Goal: Information Seeking & Learning: Understand process/instructions

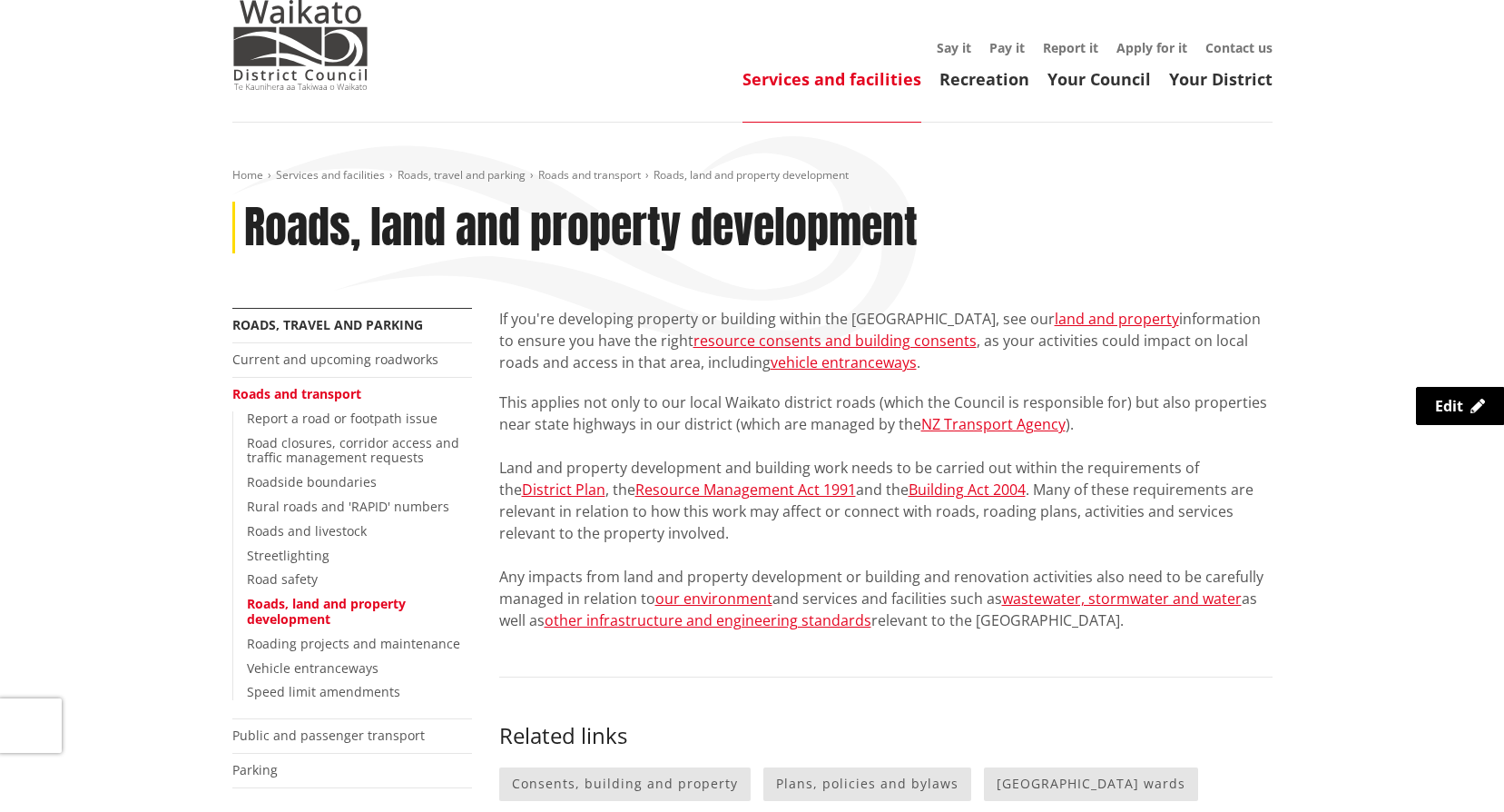
scroll to position [90, 0]
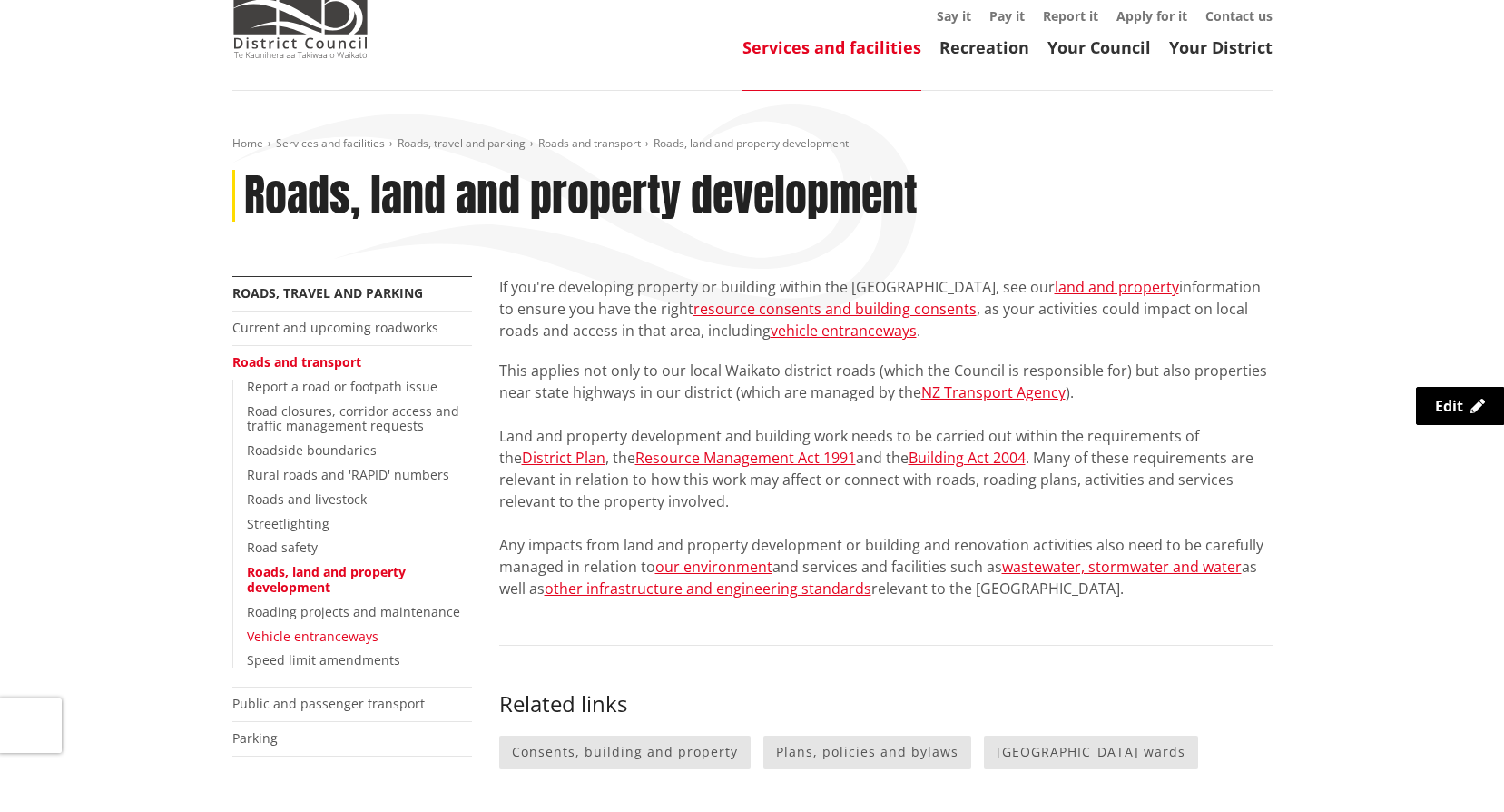
click at [336, 641] on link "Vehicle entranceways" at bounding box center [312, 636] width 131 height 17
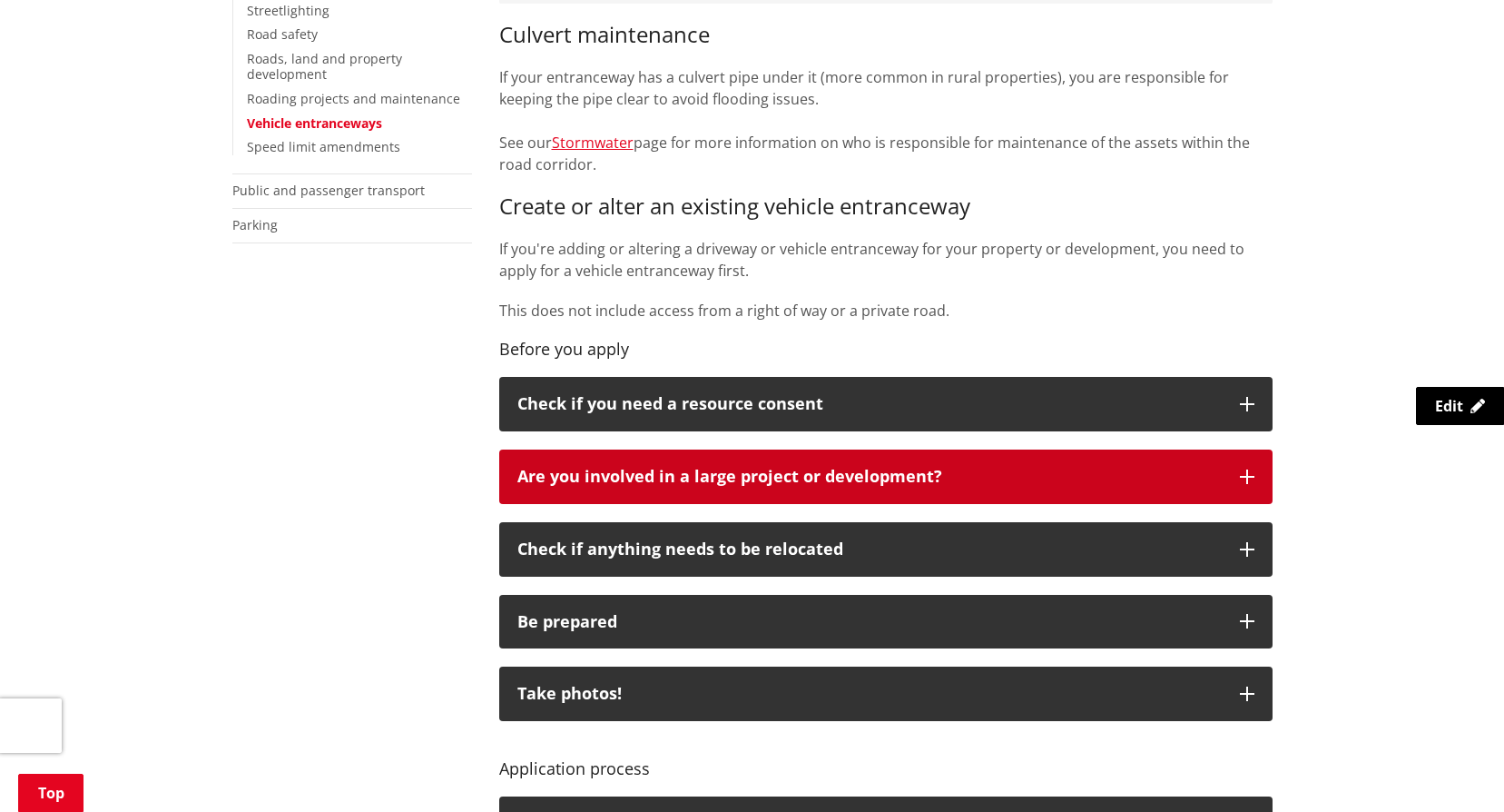
scroll to position [636, 0]
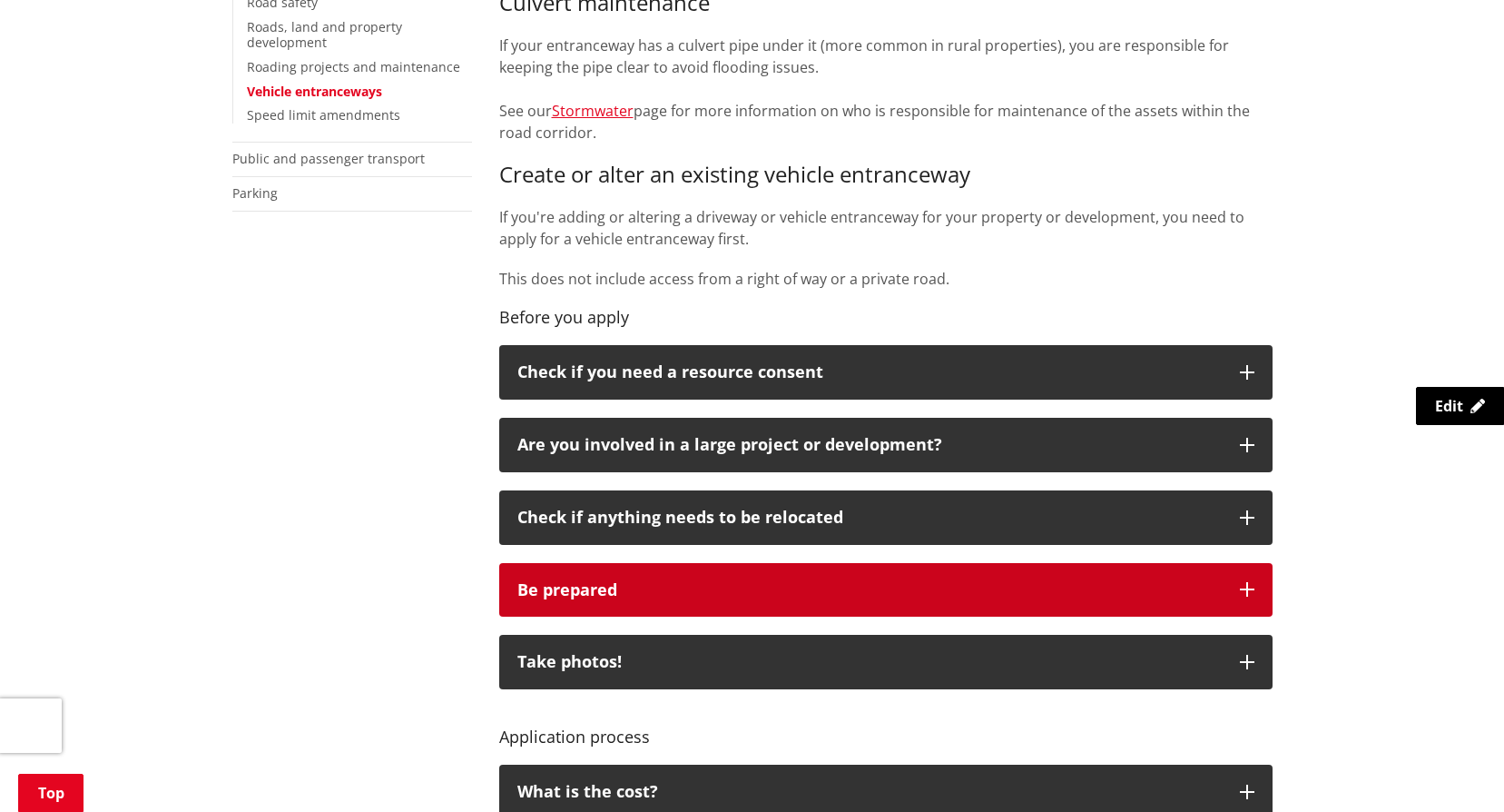
click at [1242, 581] on button "Be prepared" at bounding box center [885, 589] width 773 height 54
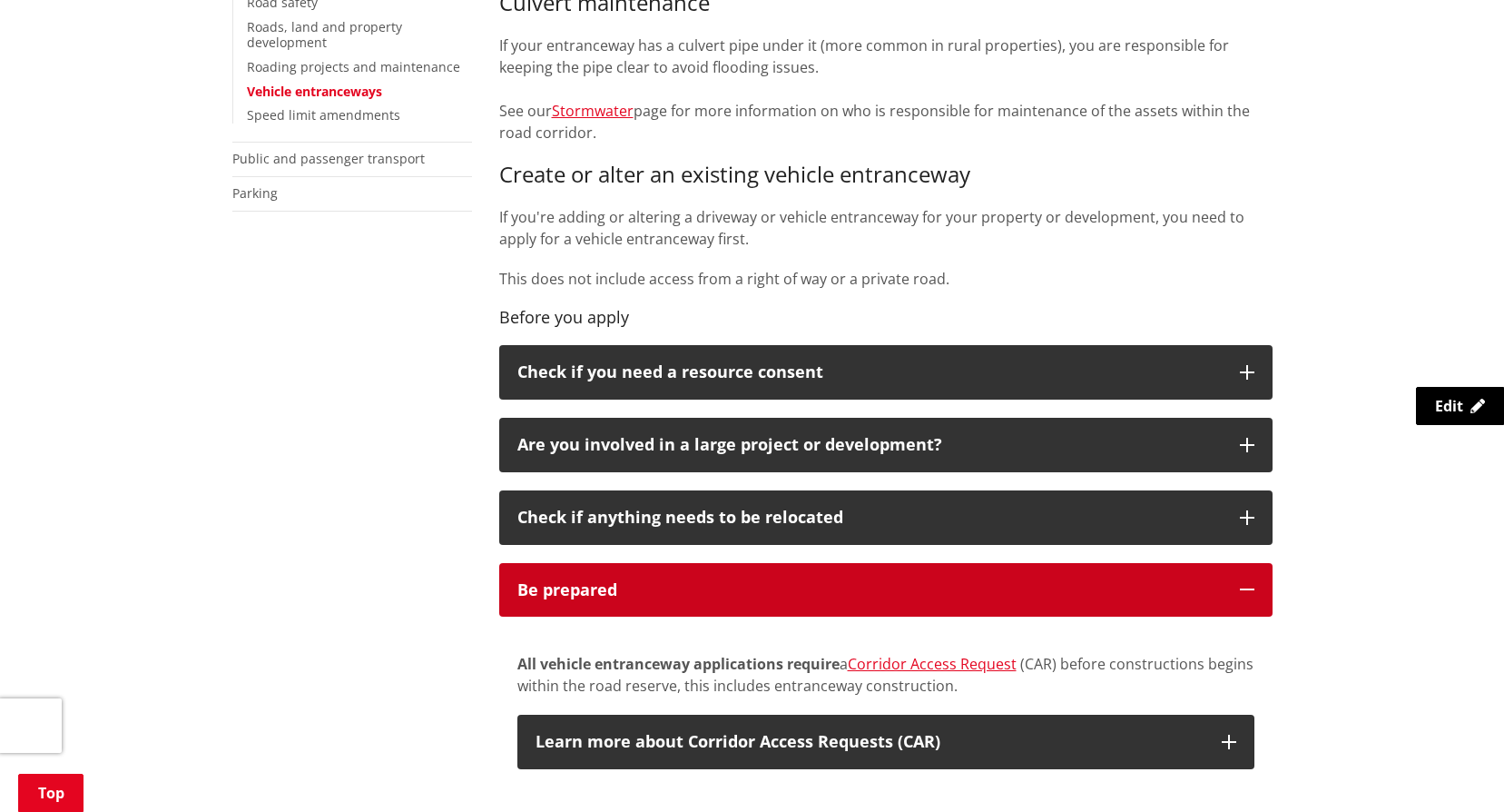
click at [1253, 582] on icon "button" at bounding box center [1247, 588] width 14 height 14
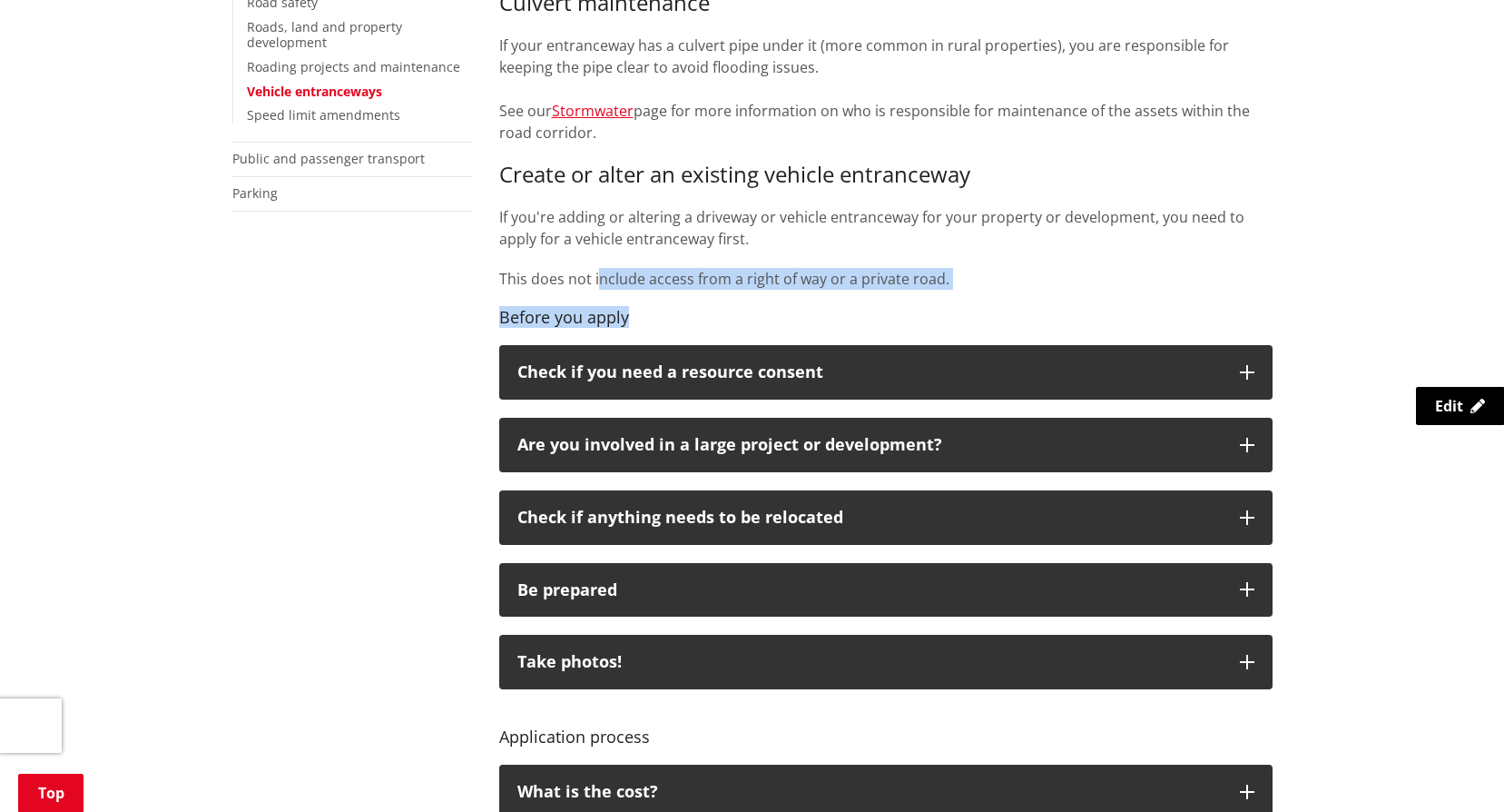
drag, startPoint x: 623, startPoint y: 281, endPoint x: 803, endPoint y: 300, distance: 181.0
click at [803, 300] on div "Culvert maintenance If your entranceway has a culvert pipe under it (more commo…" at bounding box center [885, 159] width 773 height 337
click at [515, 224] on p "If you're adding or altering a driveway or vehicle entranceway for your propert…" at bounding box center [885, 228] width 773 height 44
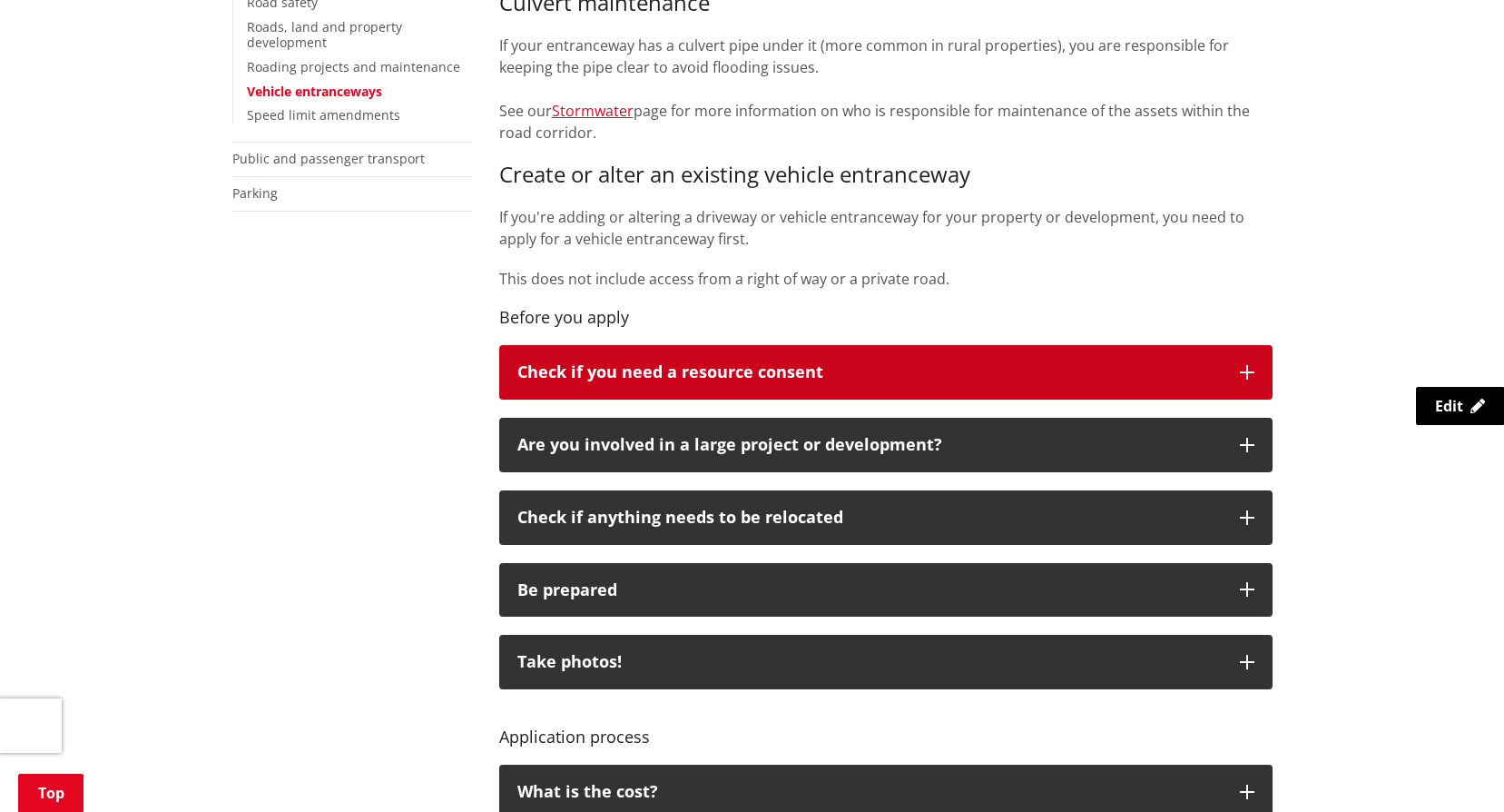
click at [1247, 369] on icon "button" at bounding box center [1247, 371] width 14 height 14
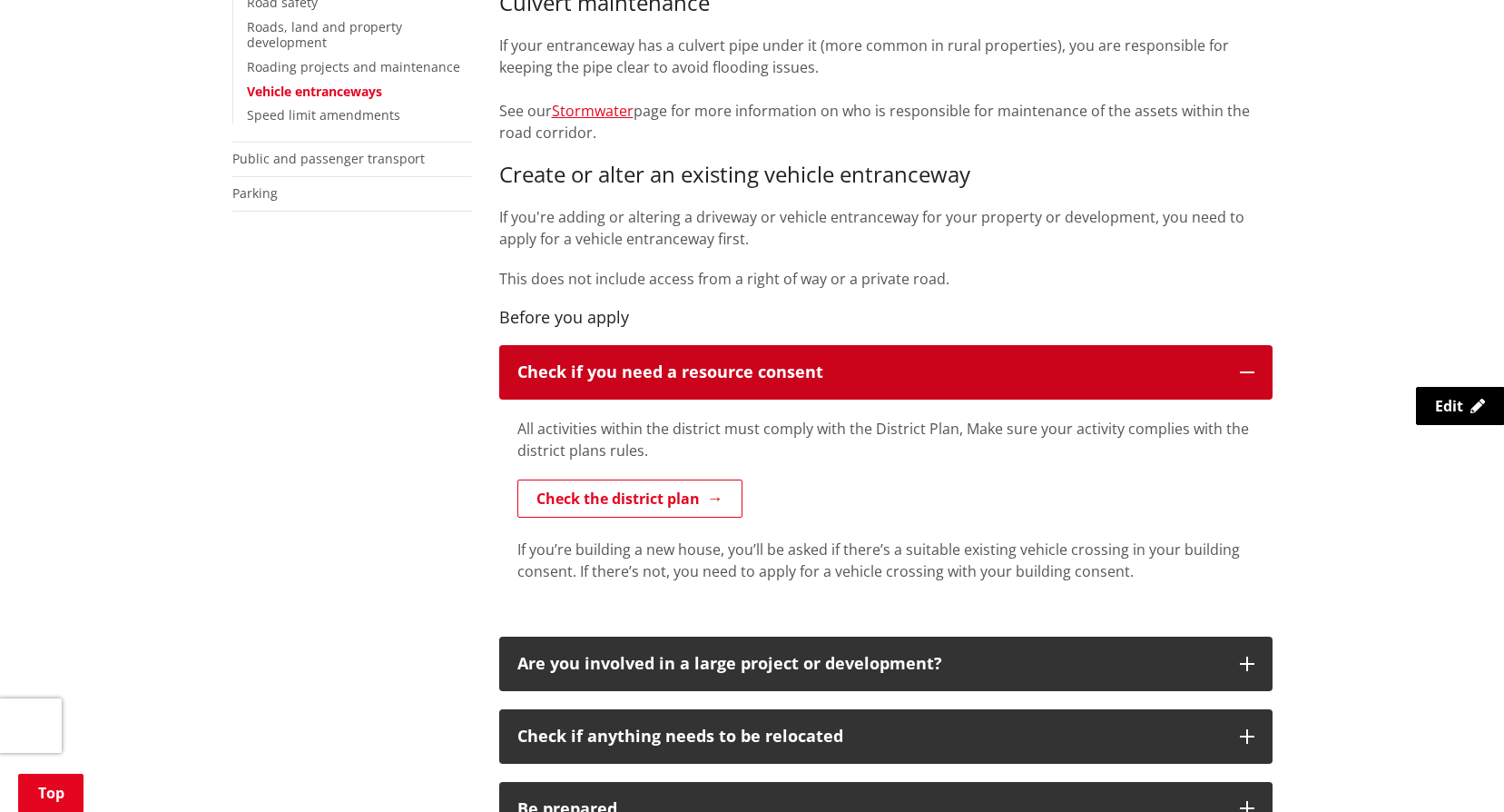
click at [1247, 369] on icon "button" at bounding box center [1247, 371] width 14 height 14
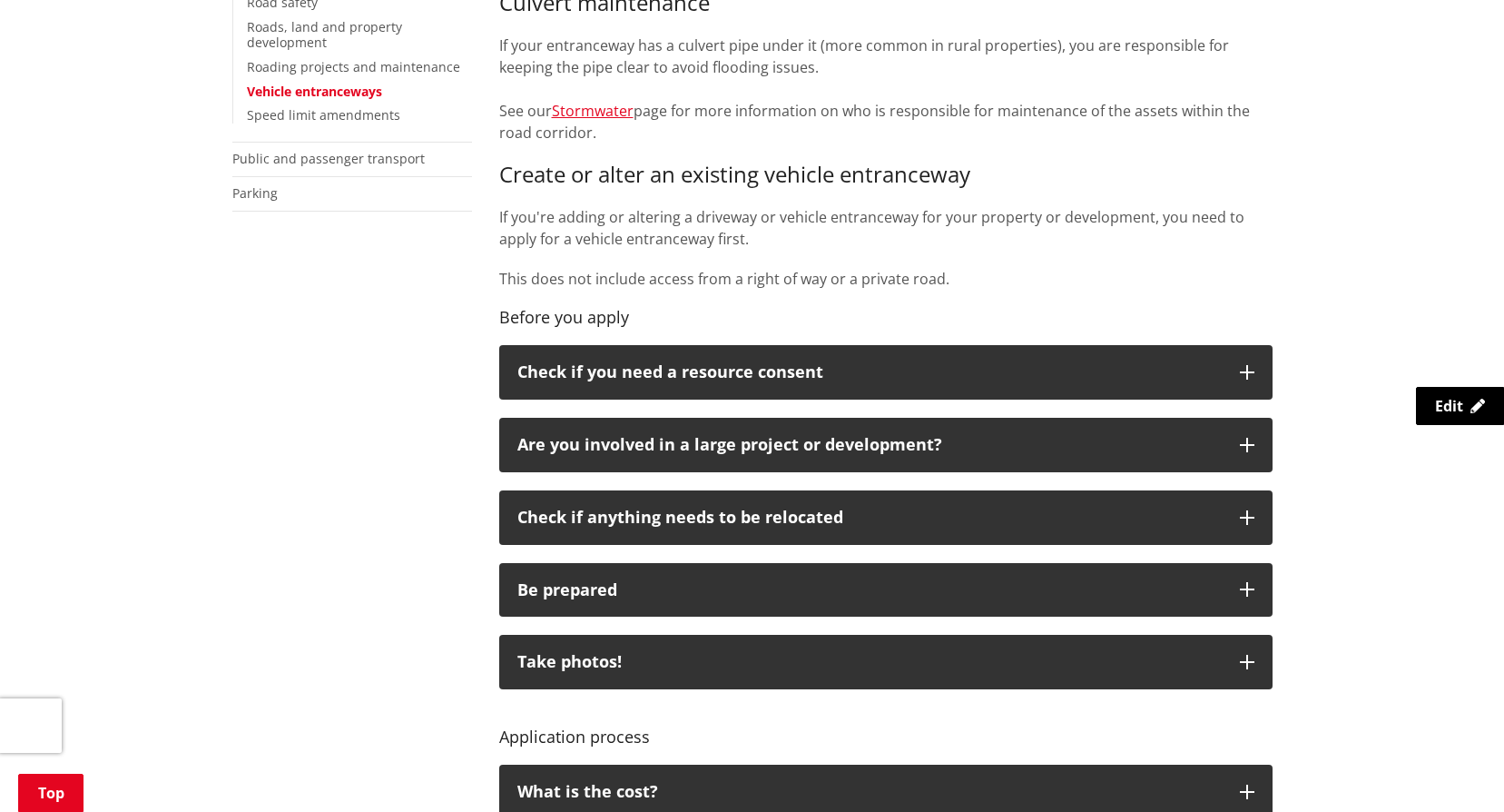
click at [1300, 290] on div "Home Services and facilities Roads, travel and parking Roads and transport Vehi…" at bounding box center [752, 751] width 1504 height 2410
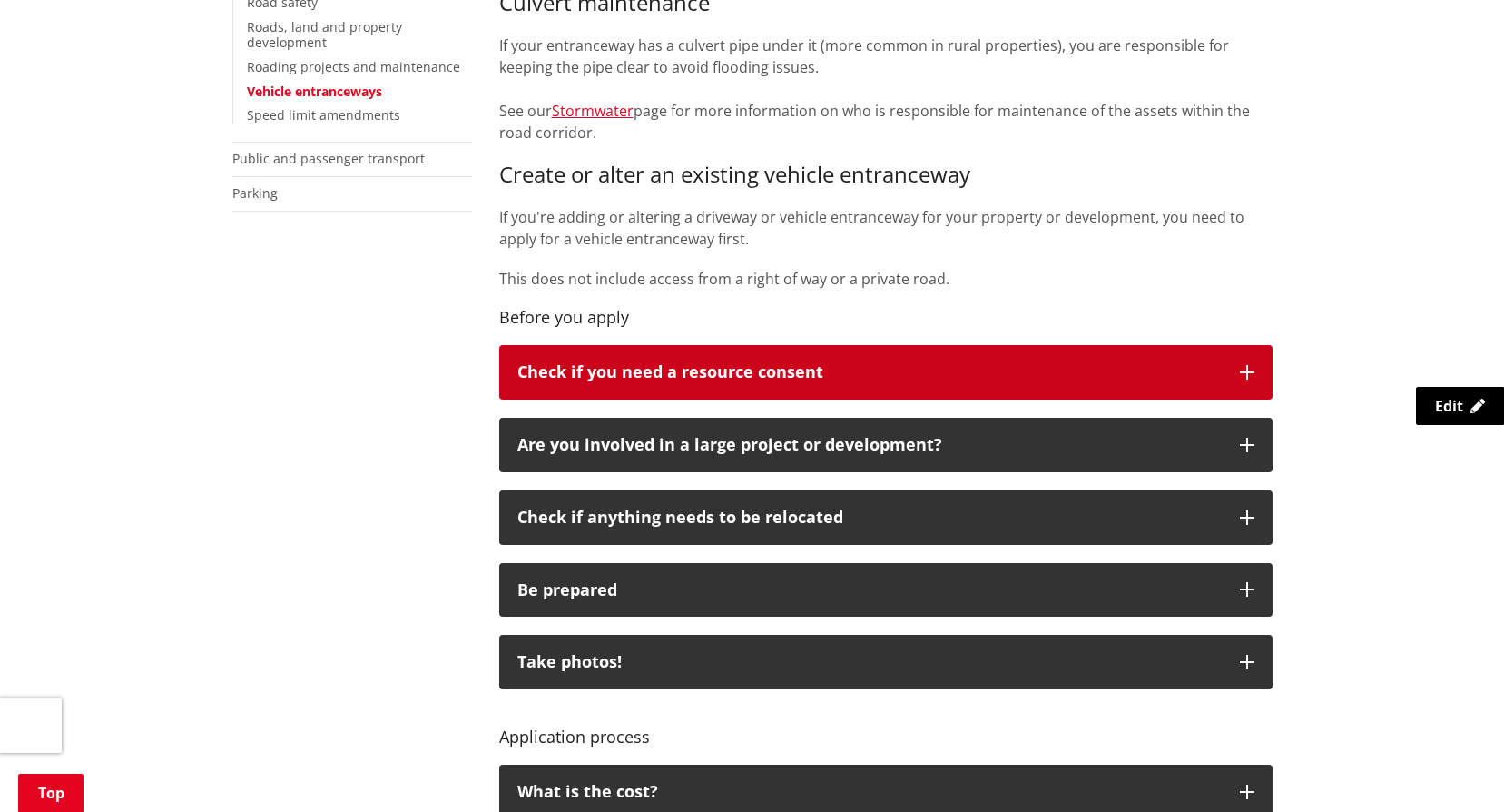
click at [1249, 365] on icon "button" at bounding box center [1247, 371] width 14 height 14
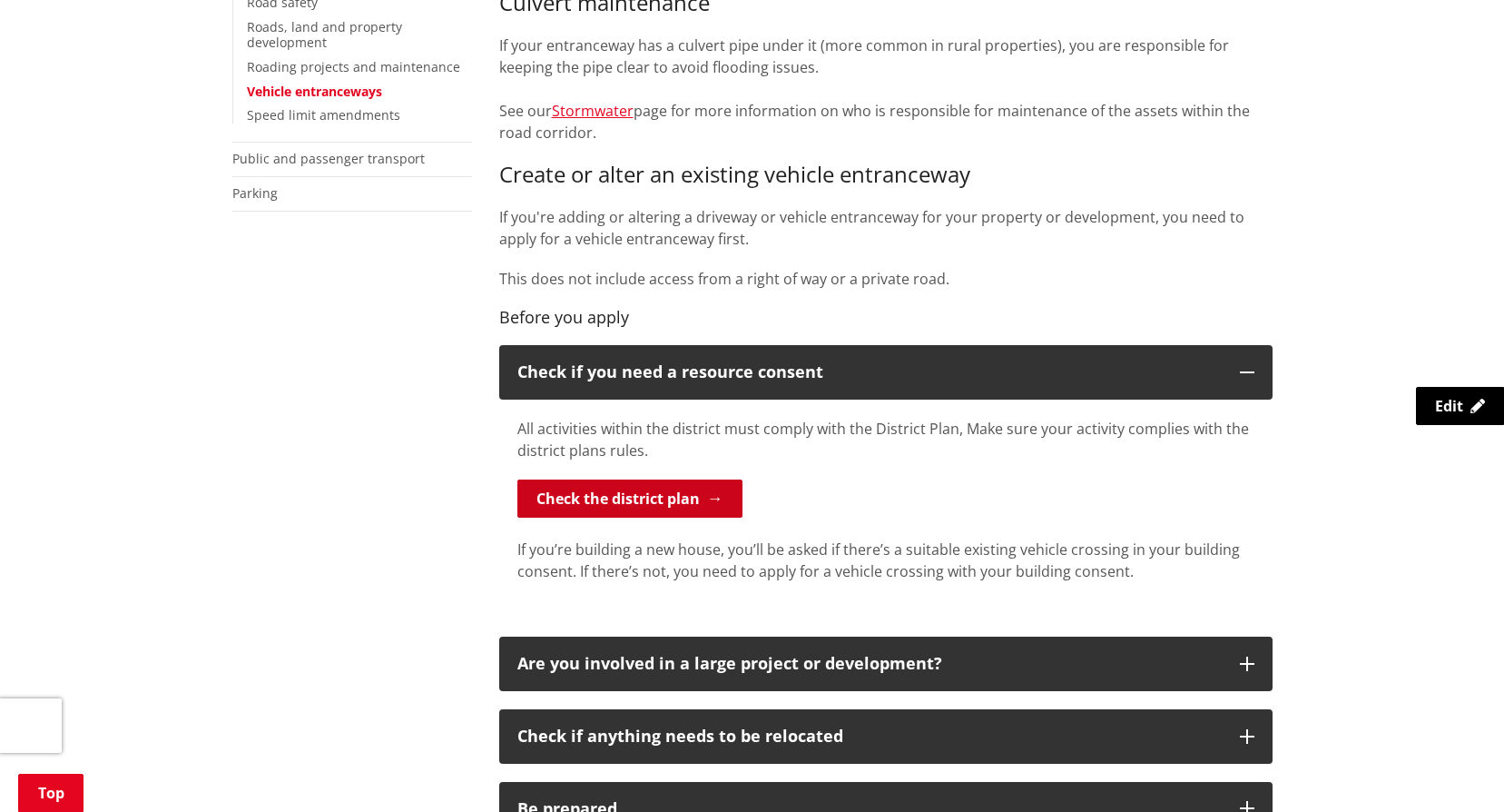
click at [602, 494] on link "Check the district plan" at bounding box center [630, 498] width 225 height 38
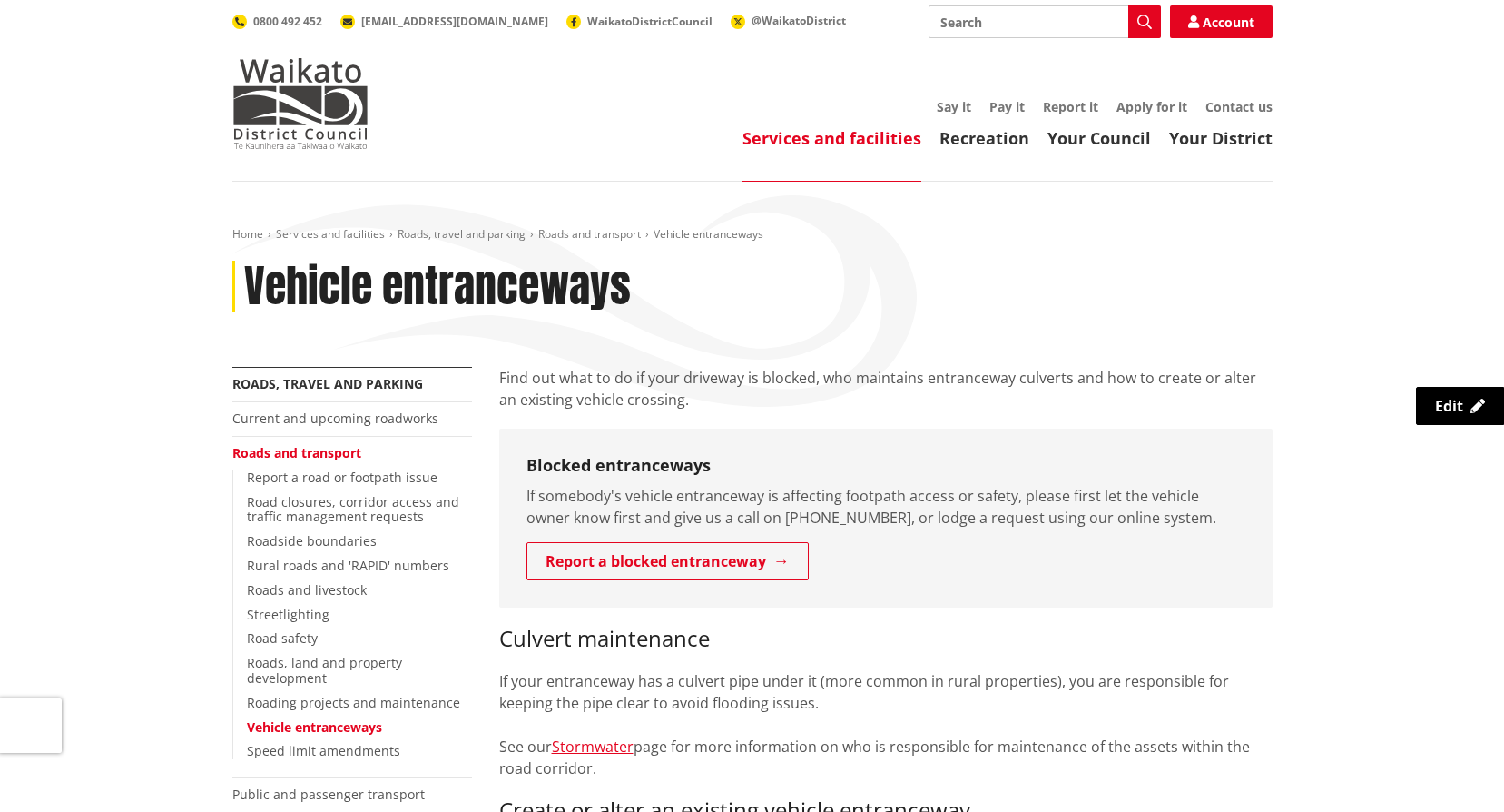
scroll to position [636, 0]
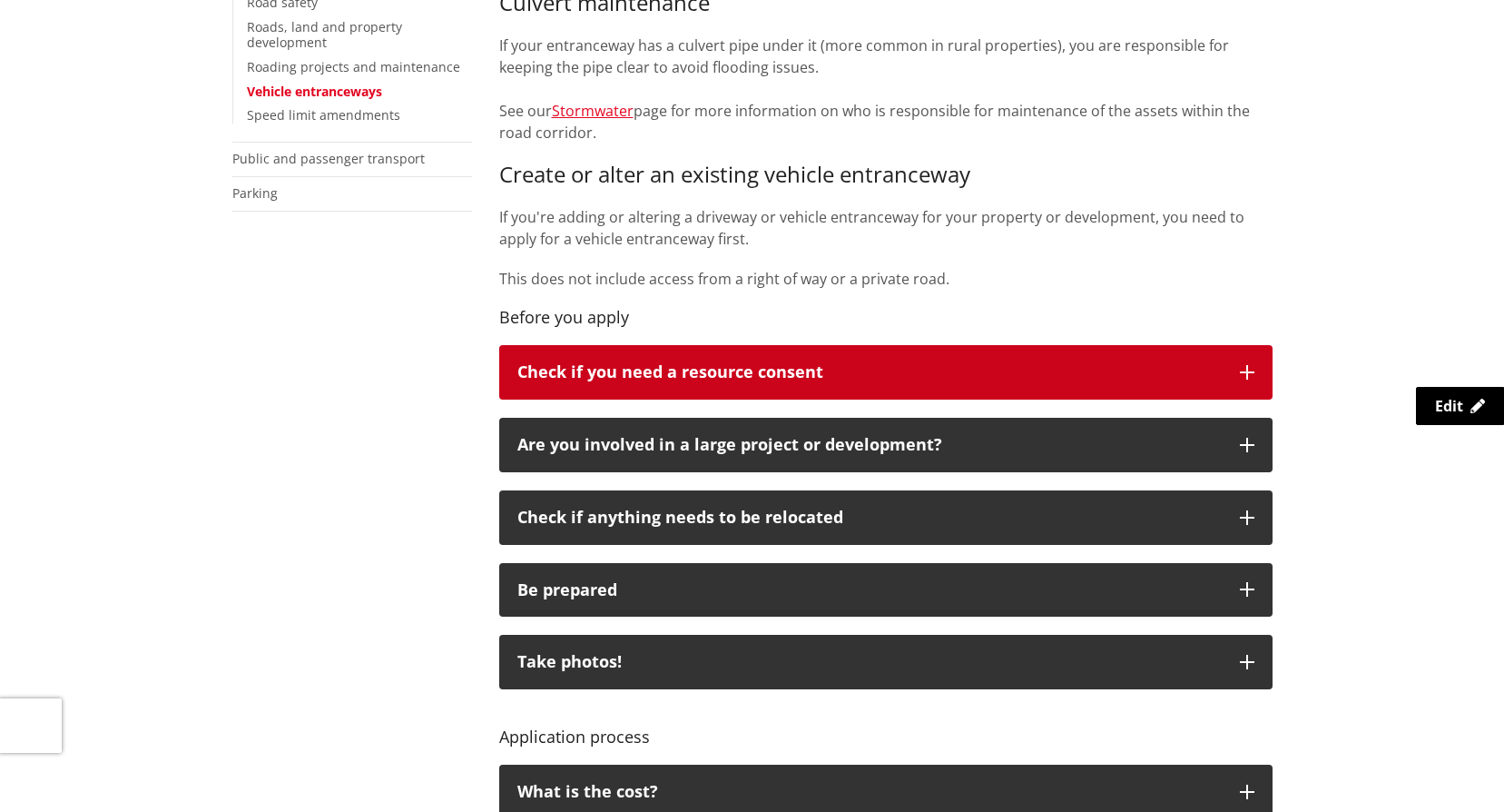
click at [1252, 370] on icon "button" at bounding box center [1247, 371] width 14 height 14
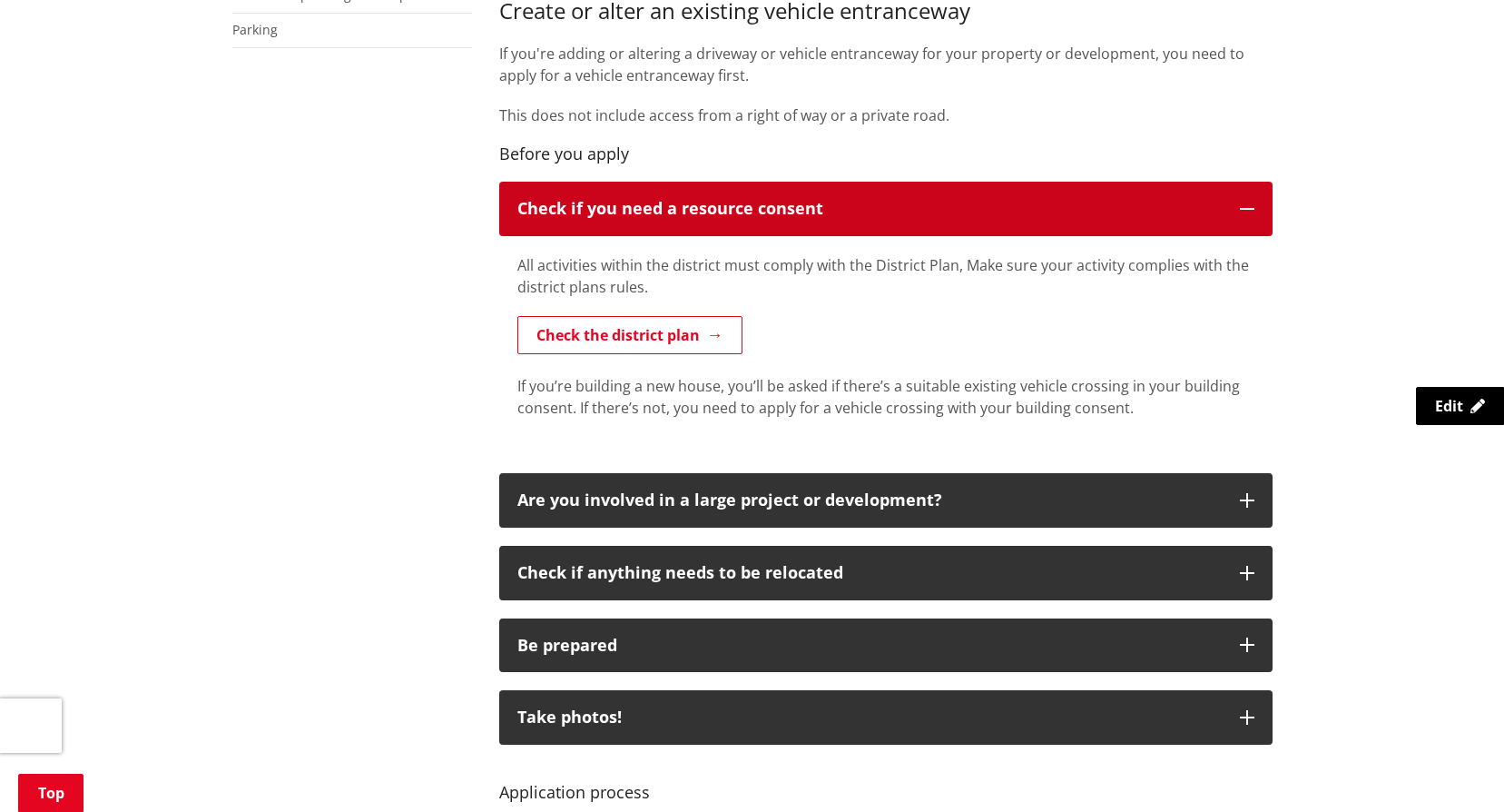
scroll to position [908, 0]
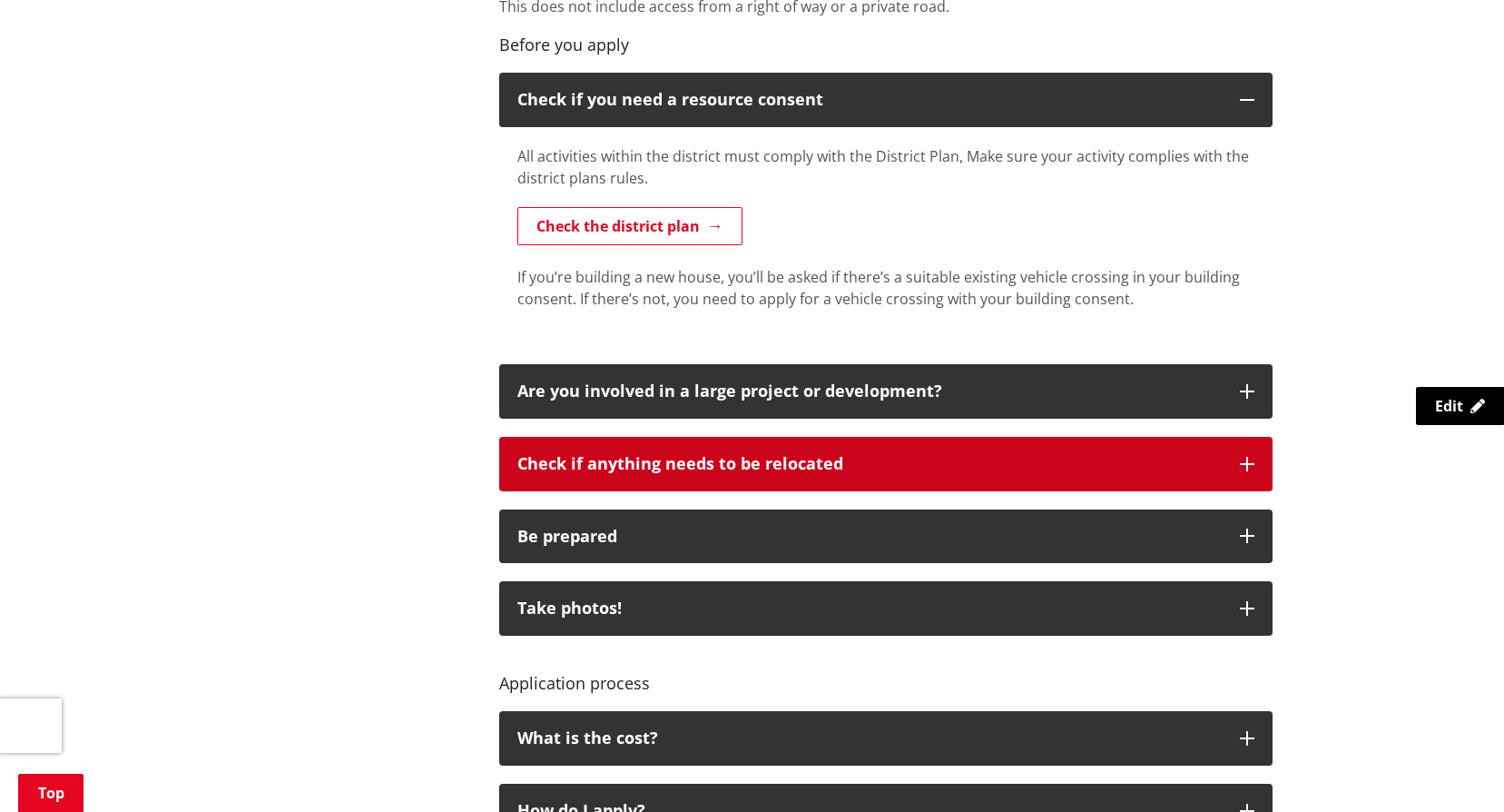
click at [995, 446] on button "Check if anything needs to be relocated" at bounding box center [885, 464] width 773 height 54
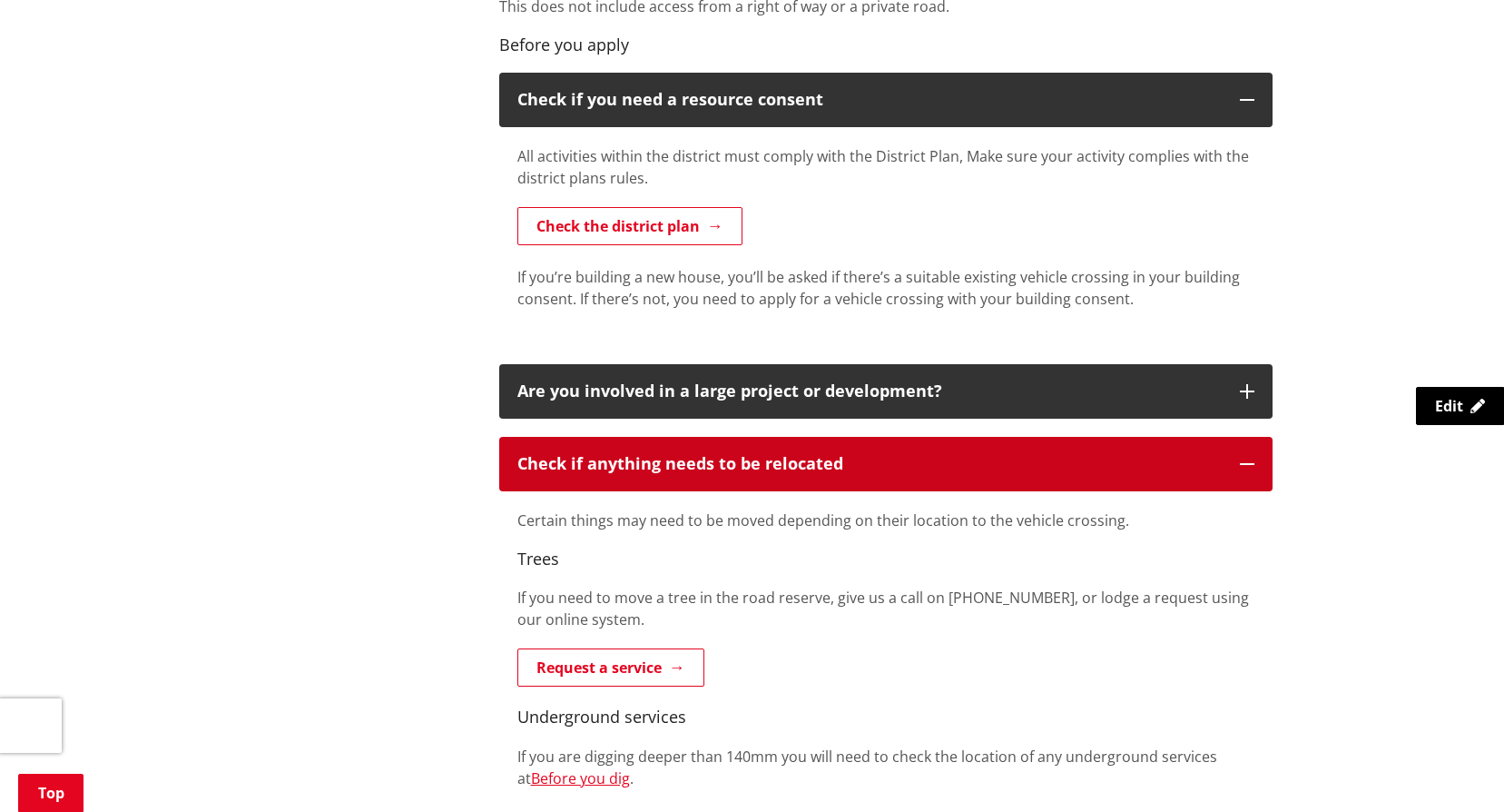
click at [995, 446] on button "Check if anything needs to be relocated" at bounding box center [885, 464] width 773 height 54
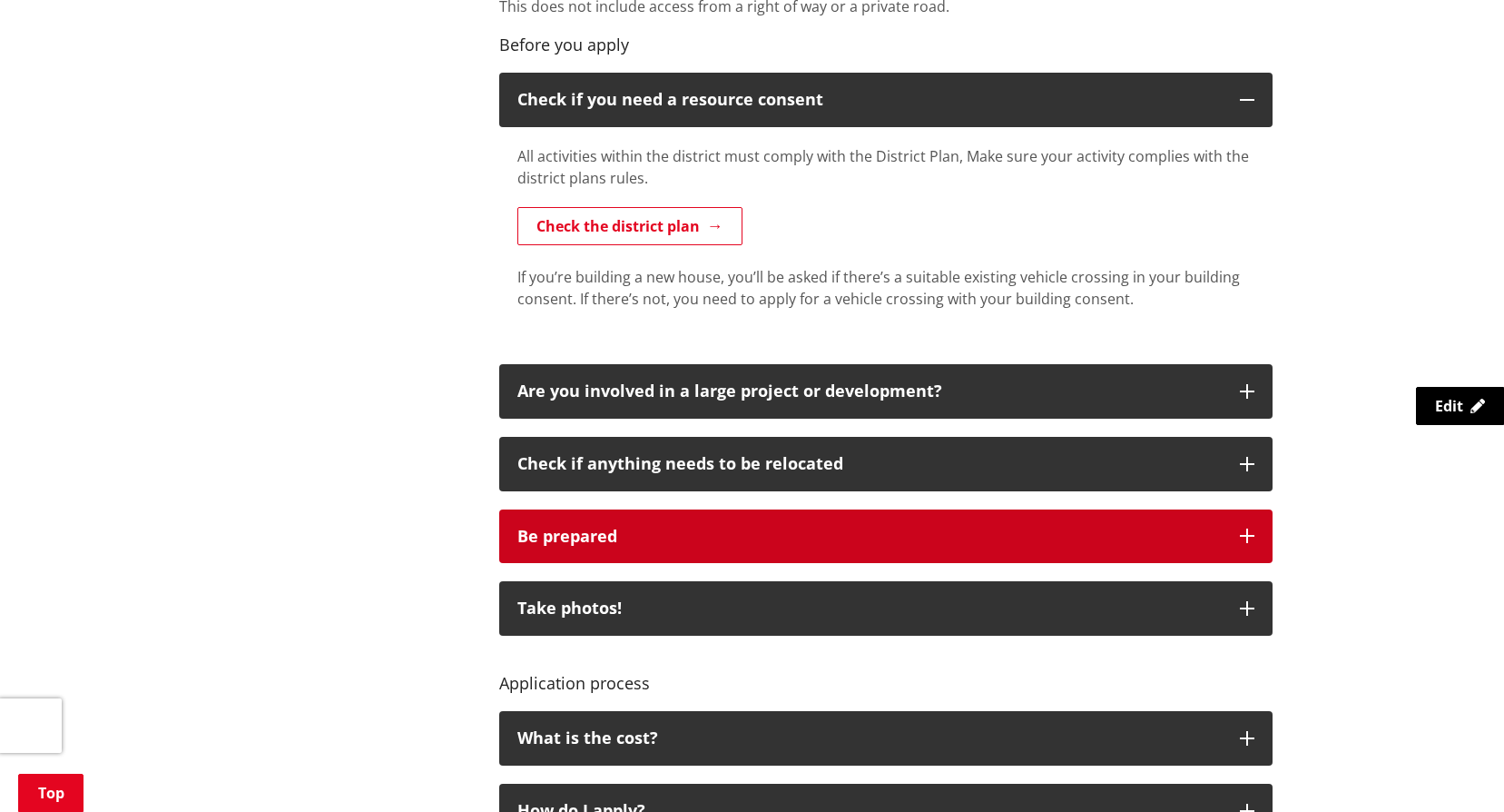
click at [834, 535] on div "Be prepared" at bounding box center [870, 536] width 704 height 18
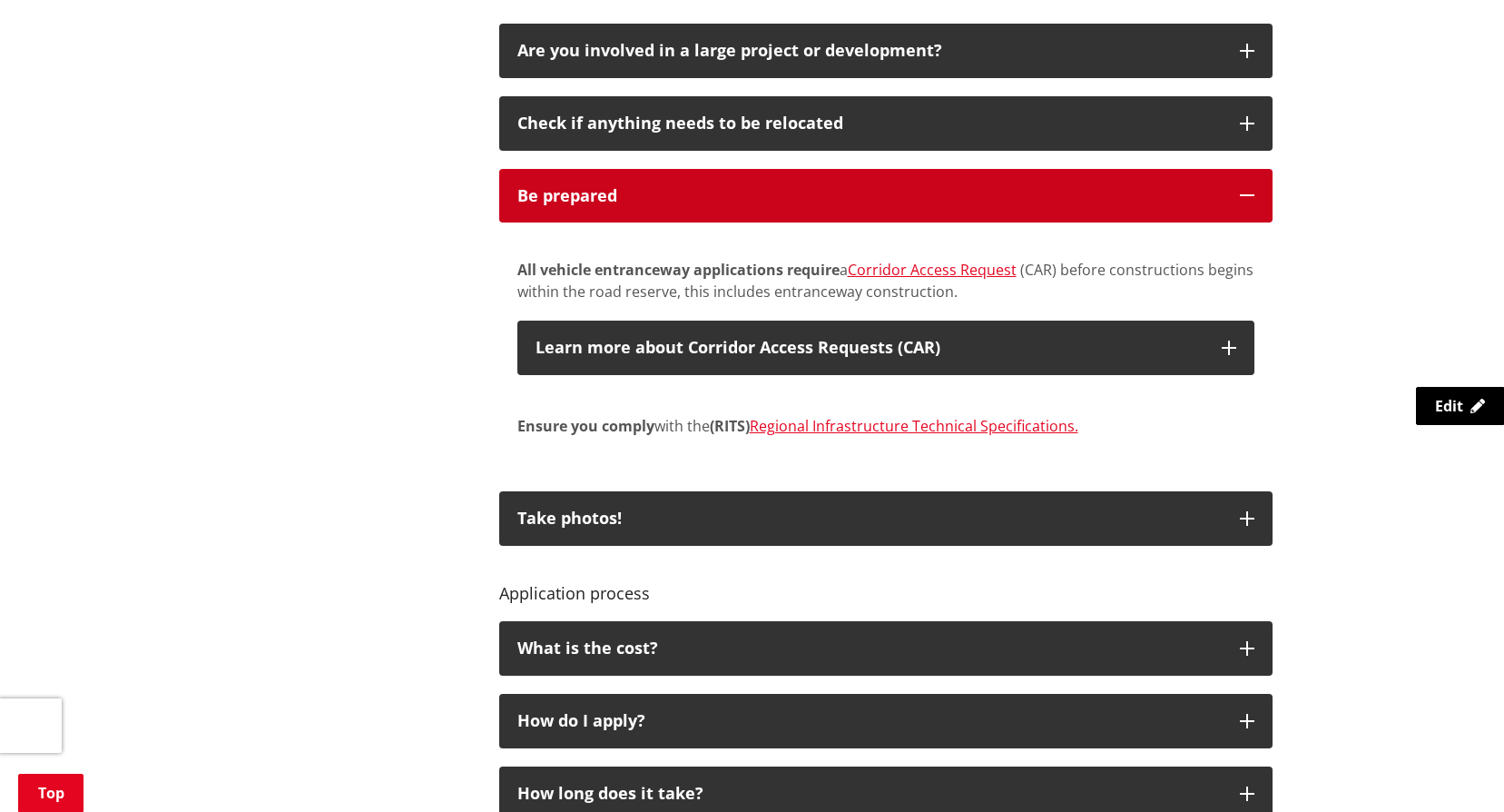
scroll to position [1271, 0]
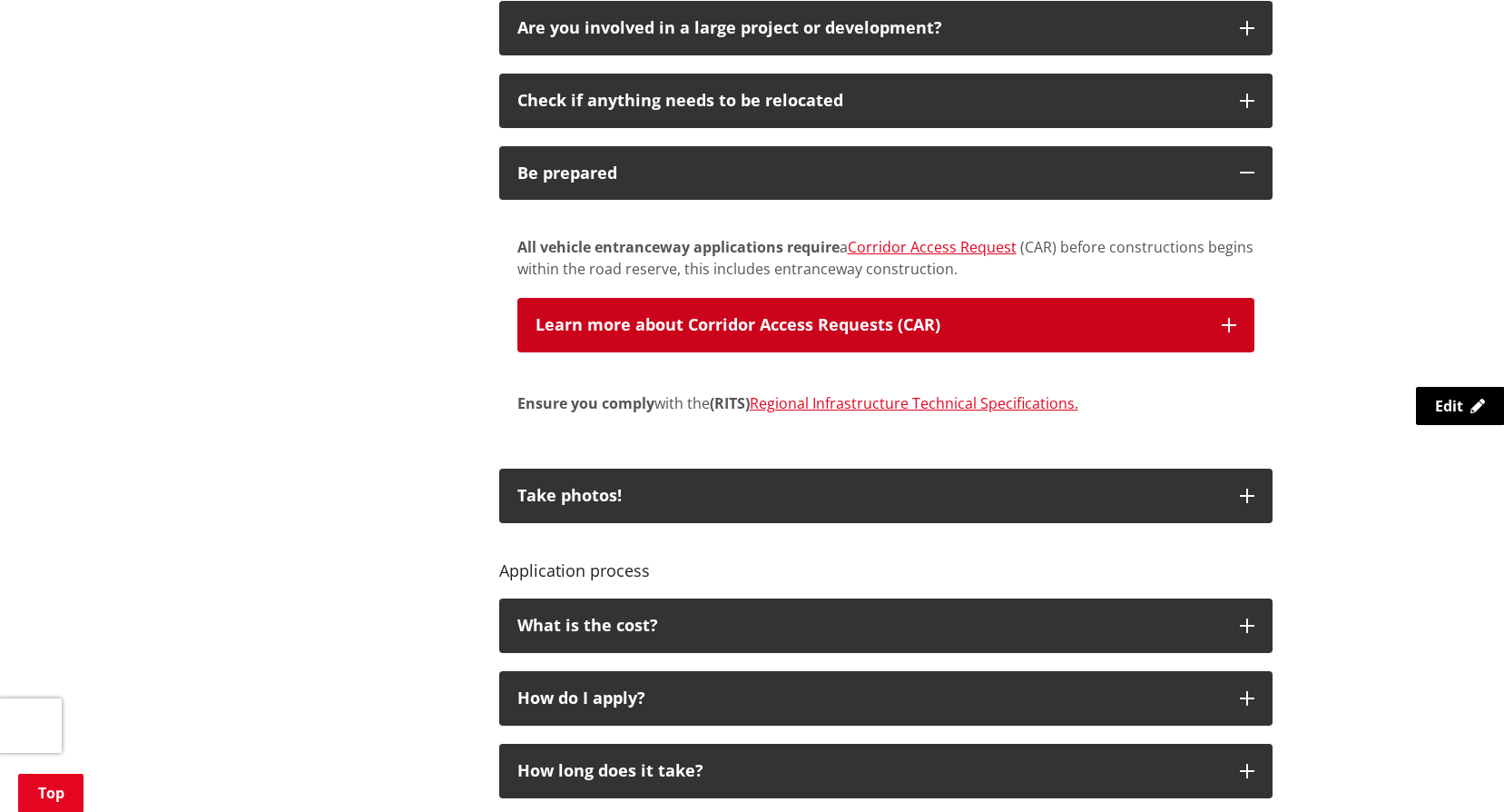
click at [1232, 322] on icon "button" at bounding box center [1229, 325] width 14 height 14
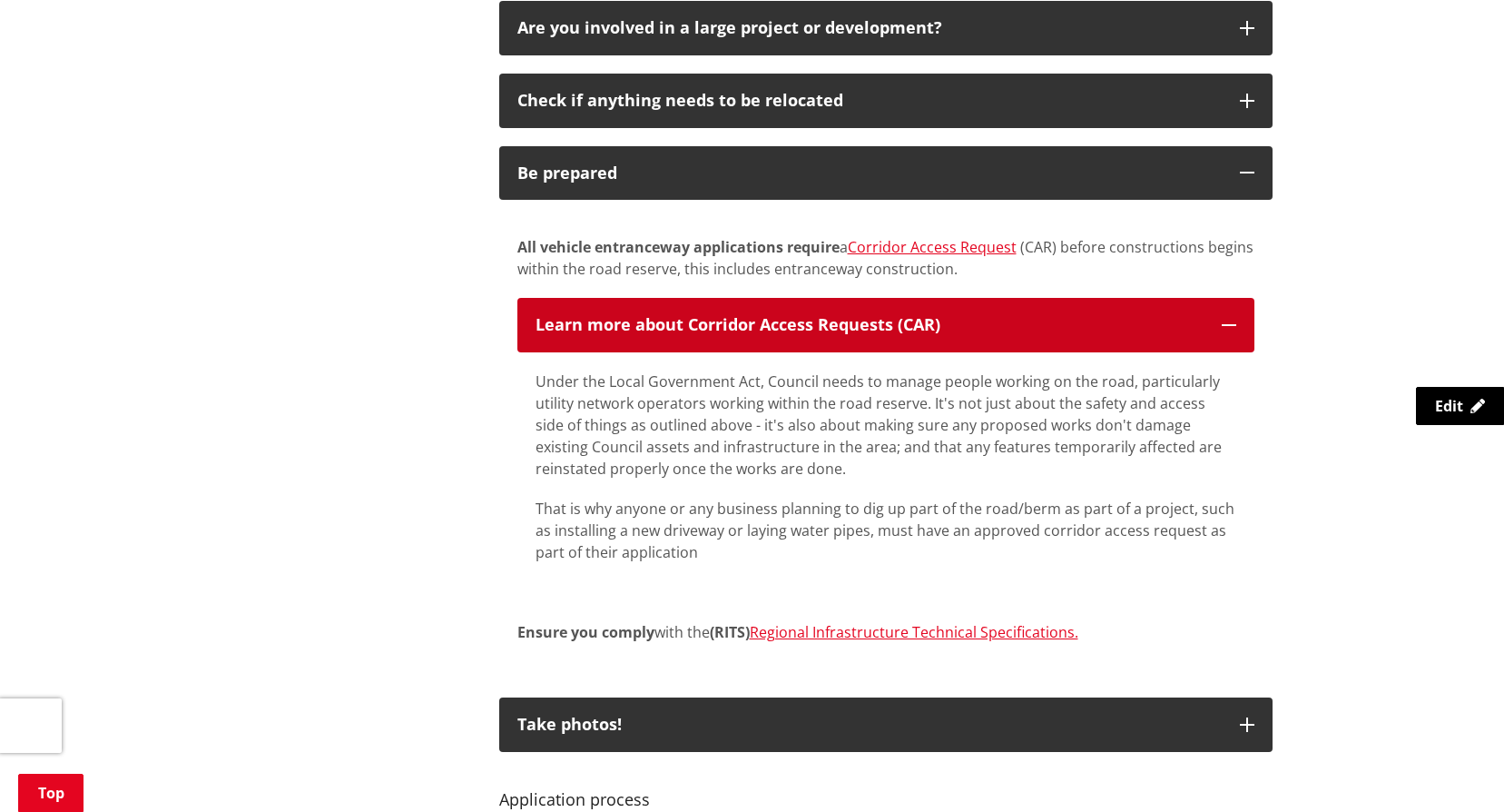
click at [1232, 317] on button "Learn more about Corridor Access Requests (CAR)" at bounding box center [886, 325] width 737 height 54
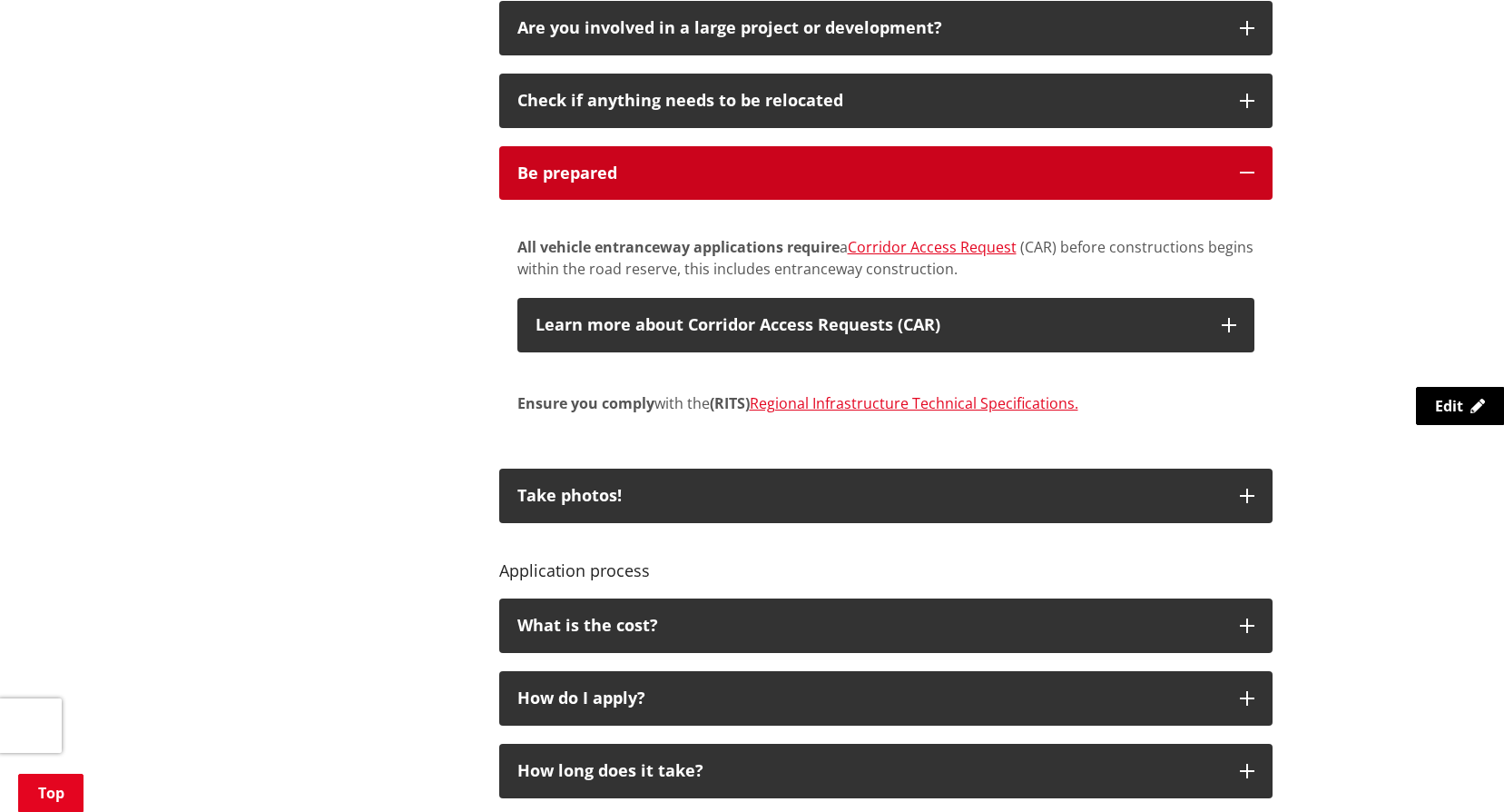
click at [1247, 166] on icon "button" at bounding box center [1247, 172] width 14 height 14
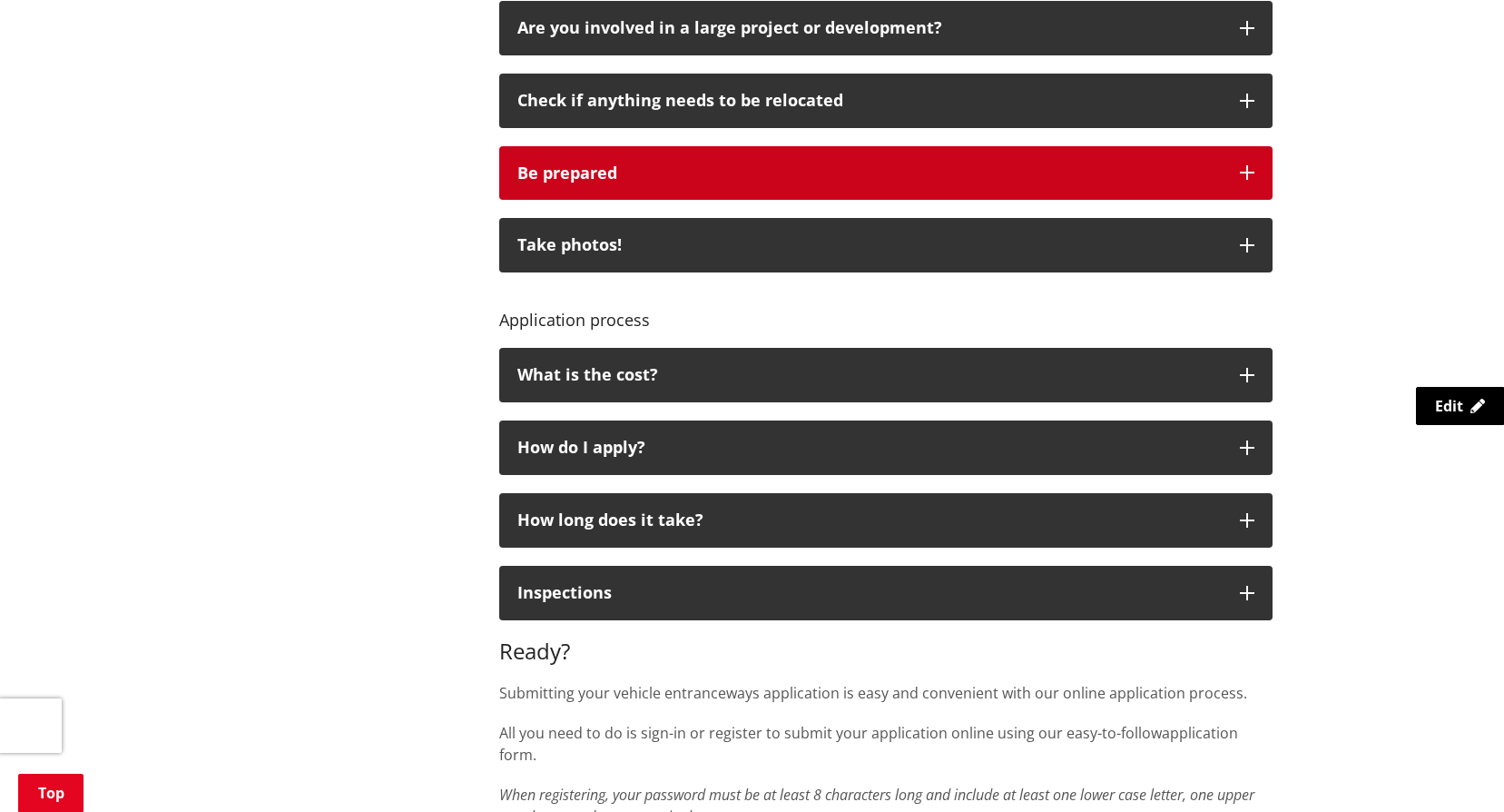
scroll to position [999, 0]
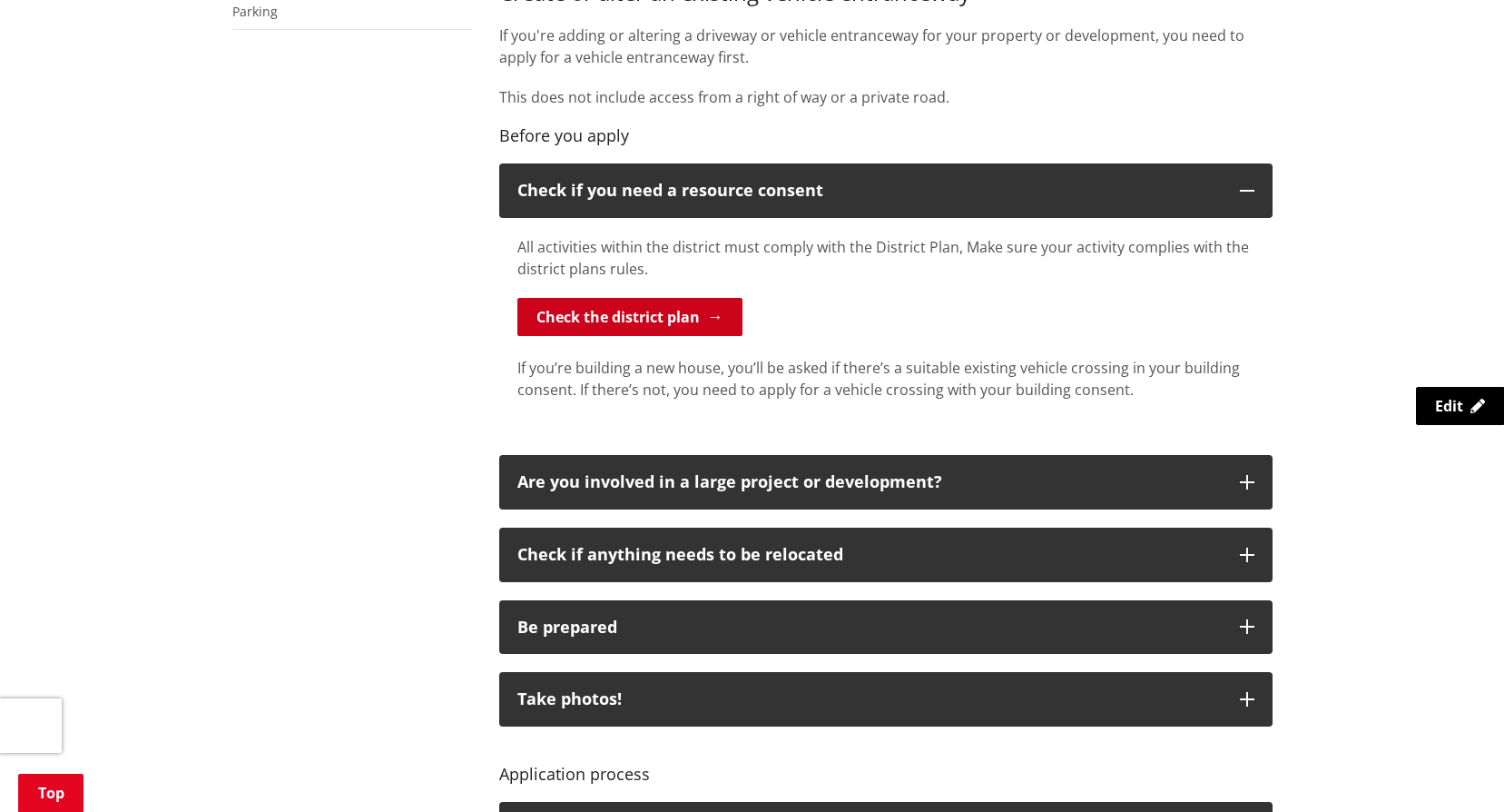
click at [659, 321] on link "Check the district plan" at bounding box center [630, 317] width 225 height 38
